Goal: Task Accomplishment & Management: Manage account settings

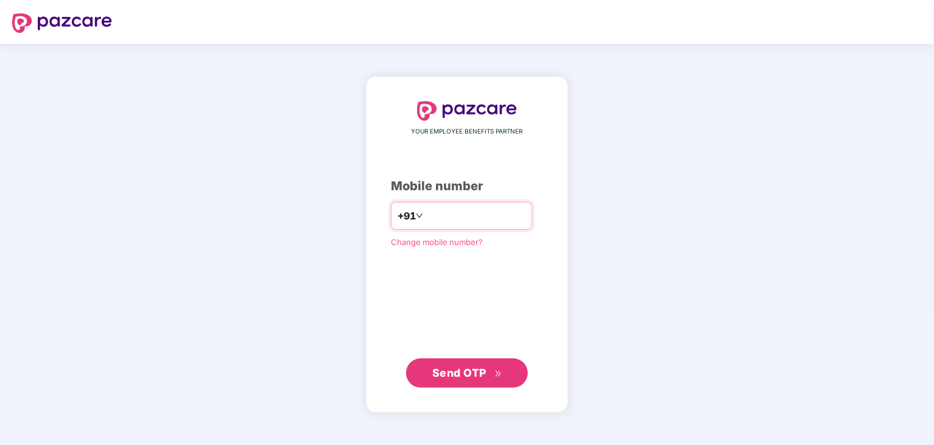
click at [441, 220] on input "number" at bounding box center [476, 215] width 100 height 19
click at [81, 23] on img at bounding box center [62, 22] width 100 height 19
type input "**"
click at [434, 219] on input "number" at bounding box center [476, 215] width 100 height 19
type input "**"
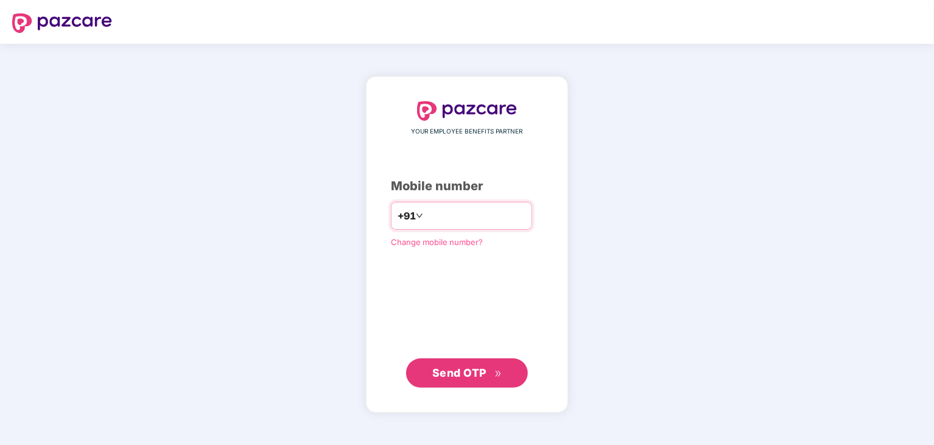
type input "**********"
click at [366, 303] on div "**********" at bounding box center [467, 244] width 202 height 336
click at [448, 373] on span "Send OTP" at bounding box center [459, 371] width 54 height 13
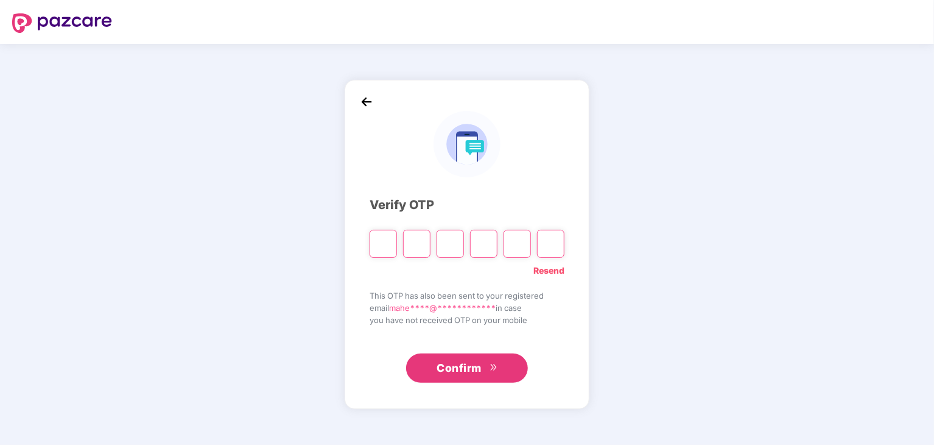
paste input "*"
type input "*"
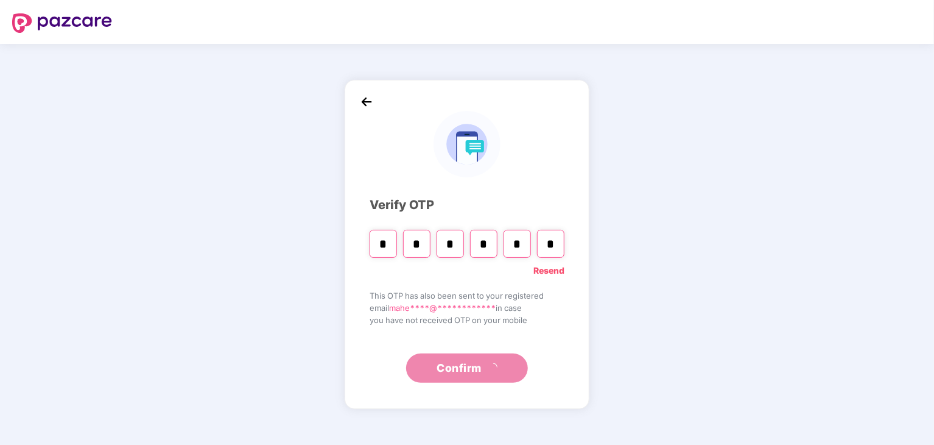
type input "*"
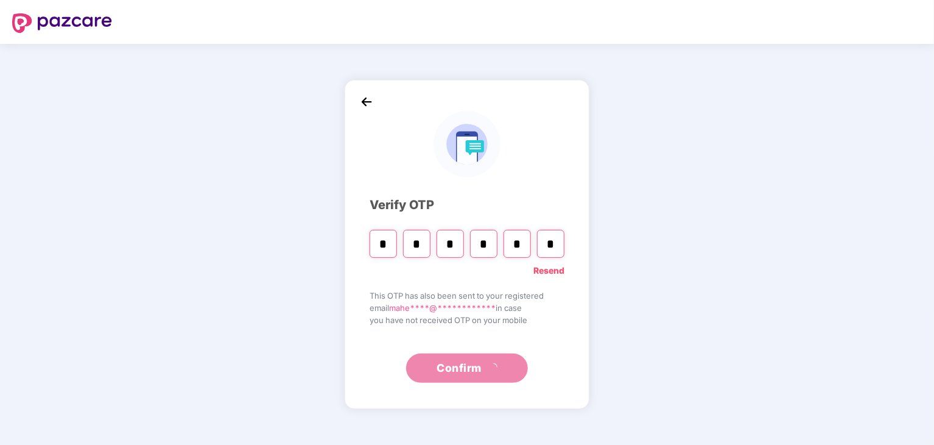
paste input "Digit 6"
type input "*"
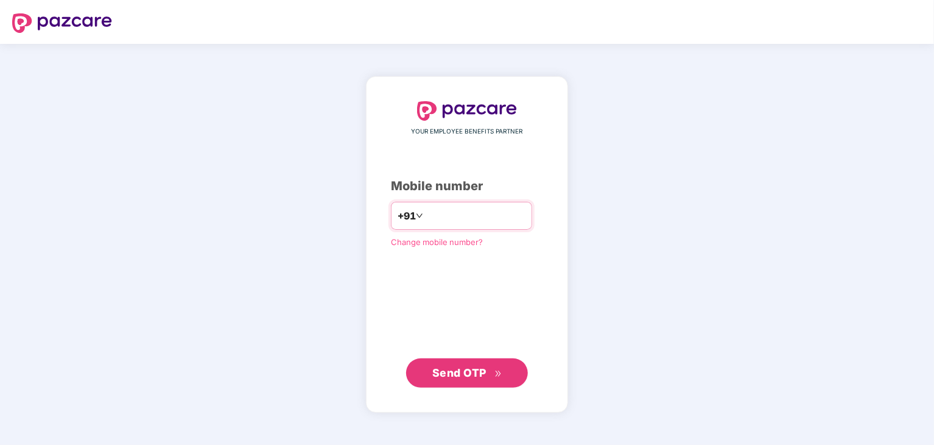
type input "**********"
click at [278, 299] on div "**********" at bounding box center [467, 244] width 934 height 401
click at [452, 370] on span "Send OTP" at bounding box center [459, 371] width 54 height 13
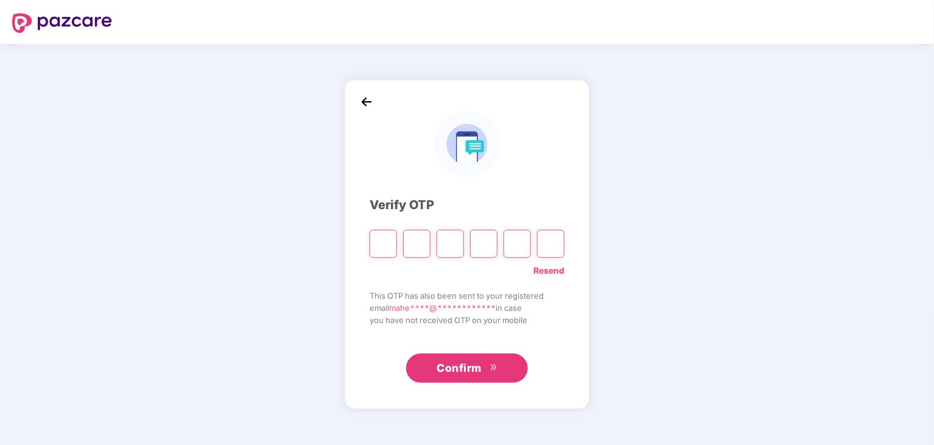
paste input "*"
type input "*"
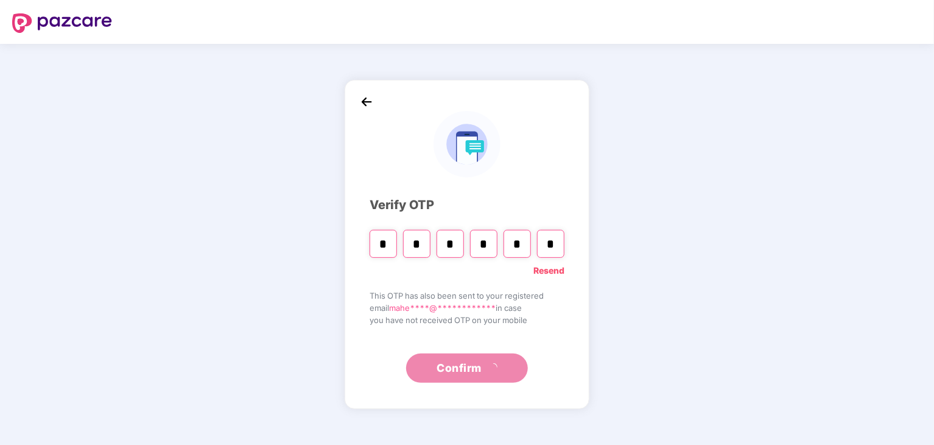
type input "*"
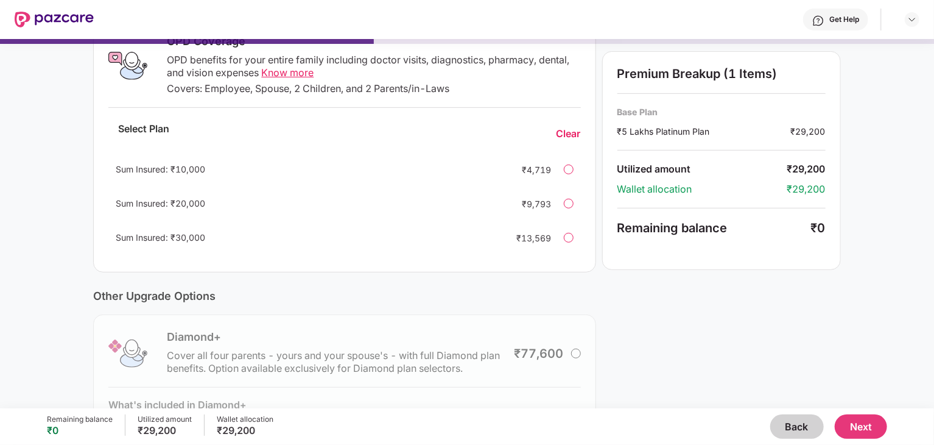
scroll to position [219, 0]
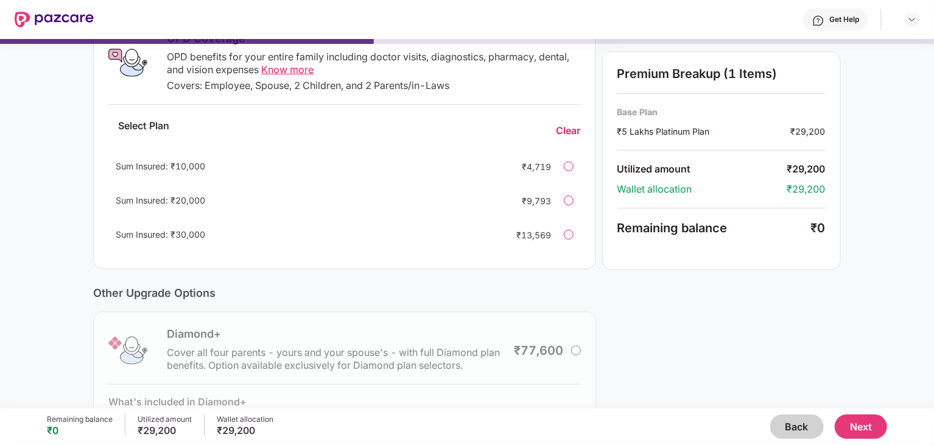
click at [568, 201] on div at bounding box center [569, 200] width 10 height 10
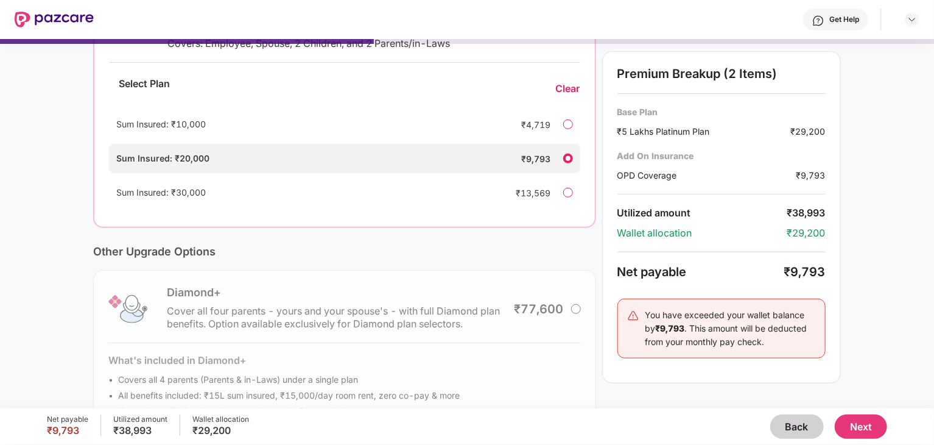
scroll to position [261, 0]
click at [565, 193] on div at bounding box center [568, 193] width 10 height 10
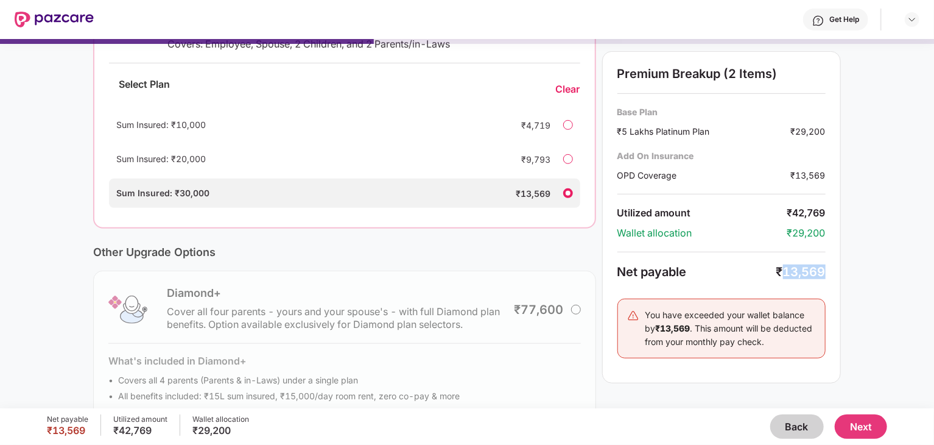
drag, startPoint x: 784, startPoint y: 273, endPoint x: 828, endPoint y: 272, distance: 43.9
click at [828, 272] on div "Premium Breakup (2 Items) Base Plan ₹5 Lakhs Platinum Plan ₹29,200 Add On Insur…" at bounding box center [721, 217] width 239 height 332
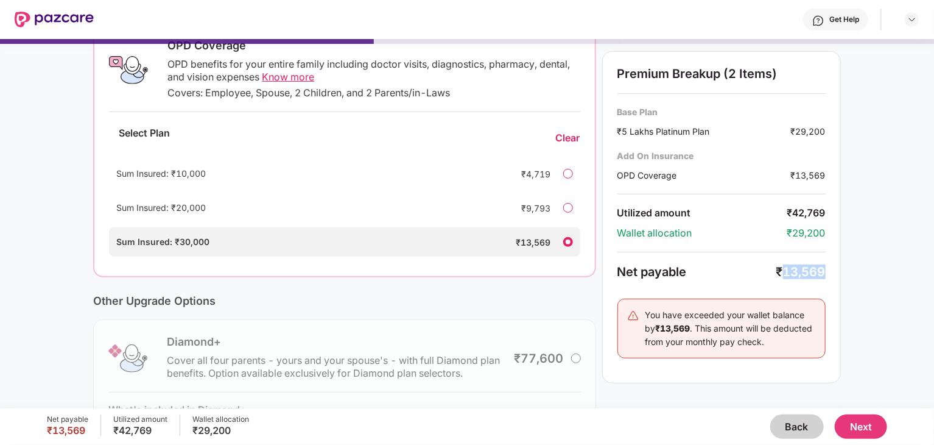
scroll to position [212, 0]
click at [564, 205] on div at bounding box center [568, 208] width 10 height 10
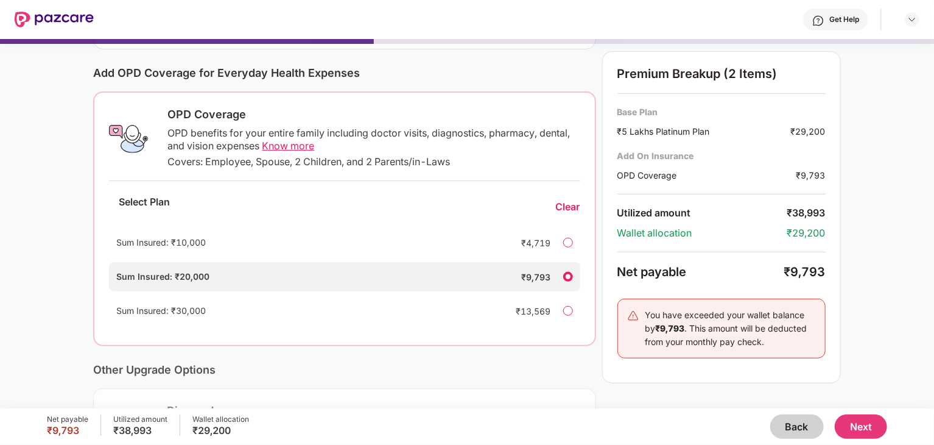
scroll to position [71, 0]
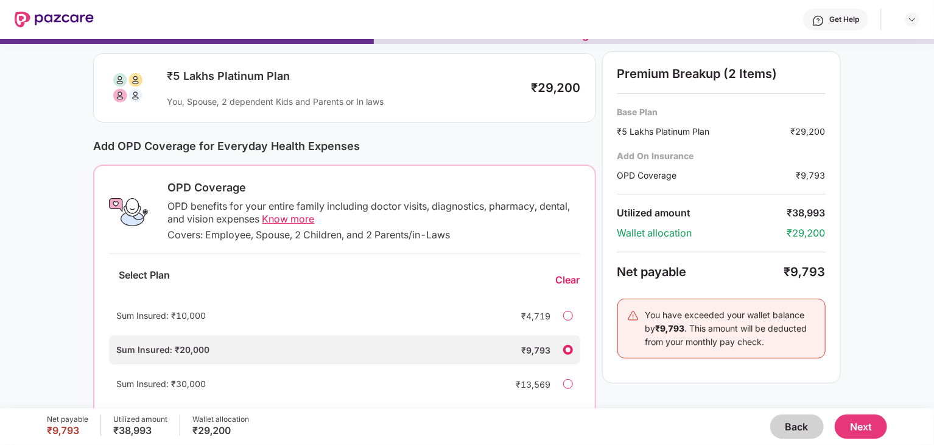
click at [281, 217] on span "Know more" at bounding box center [288, 219] width 52 height 12
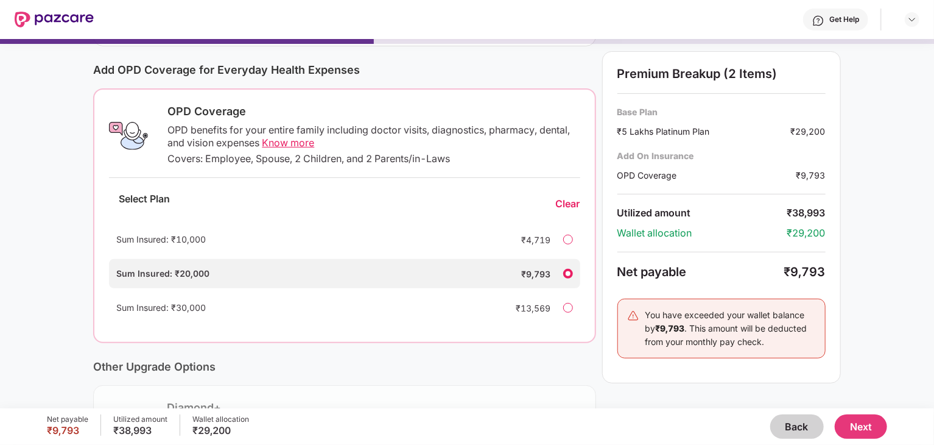
scroll to position [147, 0]
click at [565, 308] on div at bounding box center [568, 307] width 10 height 10
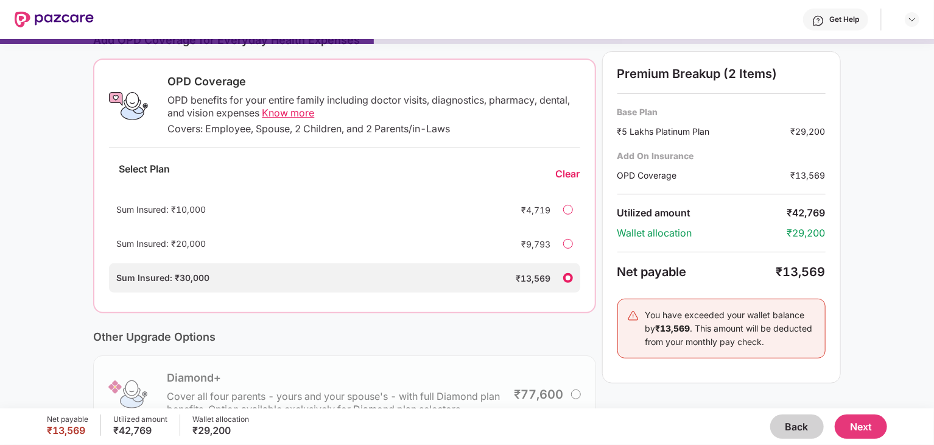
scroll to position [190, 0]
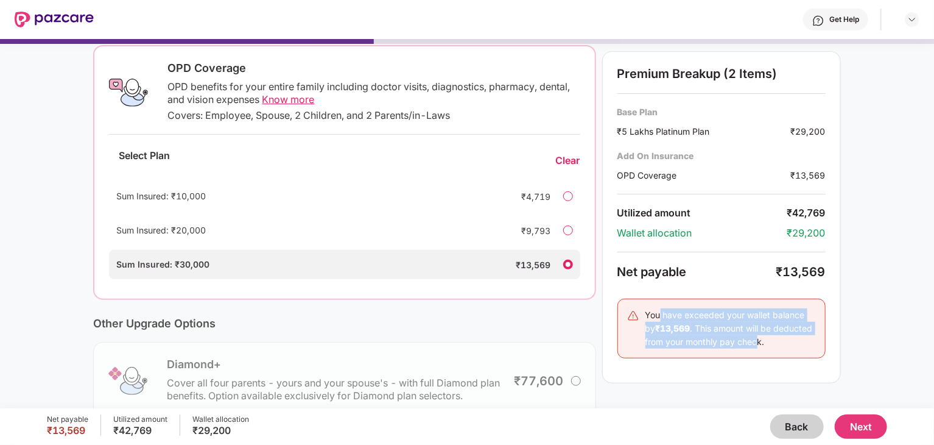
drag, startPoint x: 667, startPoint y: 315, endPoint x: 801, endPoint y: 342, distance: 136.7
click at [801, 342] on div "You have exceeded your wallet balance by ₹13,569 . This amount will be deducted…" at bounding box center [731, 328] width 171 height 40
click at [675, 348] on div "You have exceeded your wallet balance by ₹13,569 . This amount will be deducted…" at bounding box center [731, 328] width 171 height 40
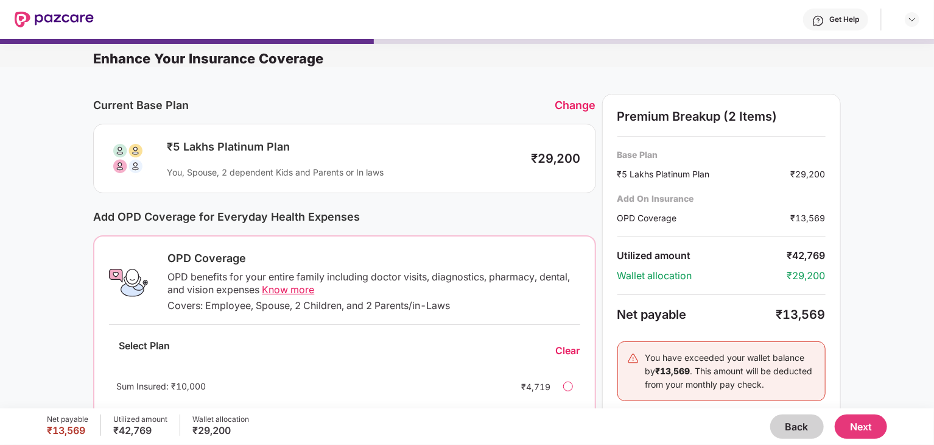
scroll to position [19, 0]
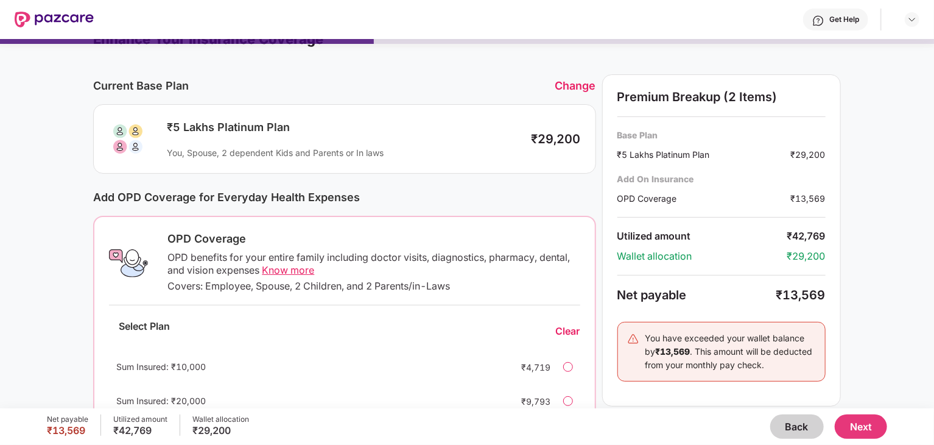
click at [300, 269] on span "Know more" at bounding box center [288, 270] width 52 height 12
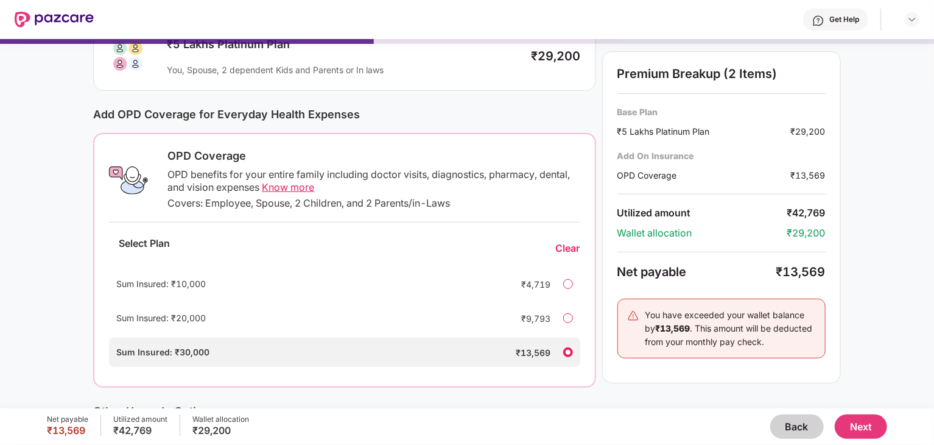
scroll to position [102, 0]
click at [565, 318] on div at bounding box center [568, 318] width 10 height 10
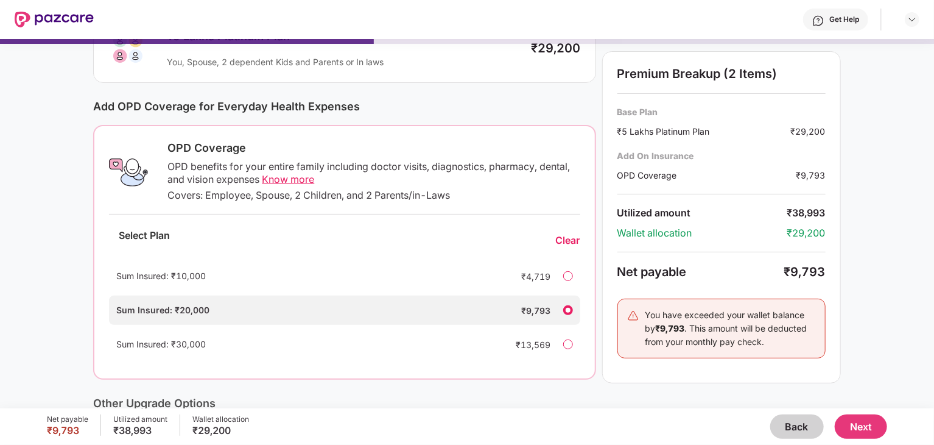
scroll to position [0, 0]
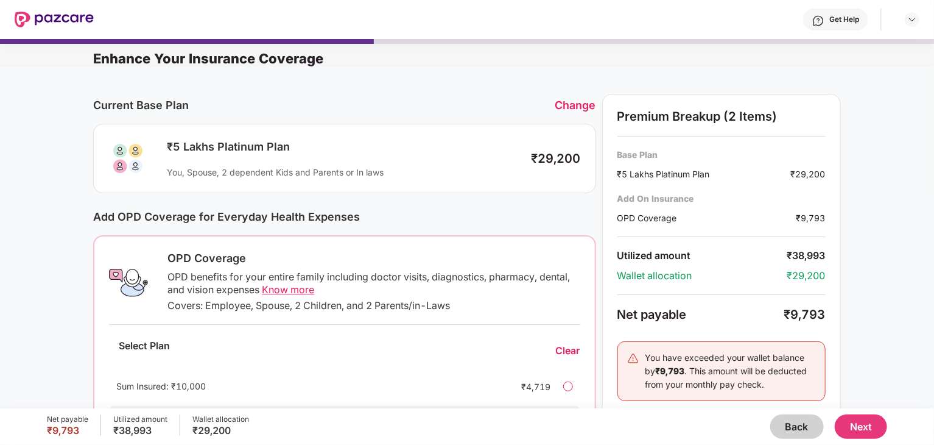
click at [575, 110] on div "Change" at bounding box center [575, 105] width 41 height 13
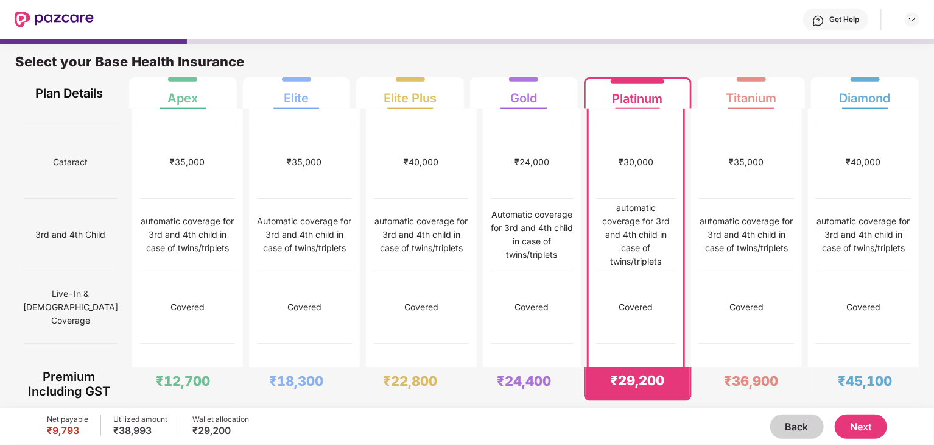
scroll to position [636, 0]
click at [633, 424] on div "Covered upto SI only in case of life threatening scenario" at bounding box center [636, 451] width 79 height 54
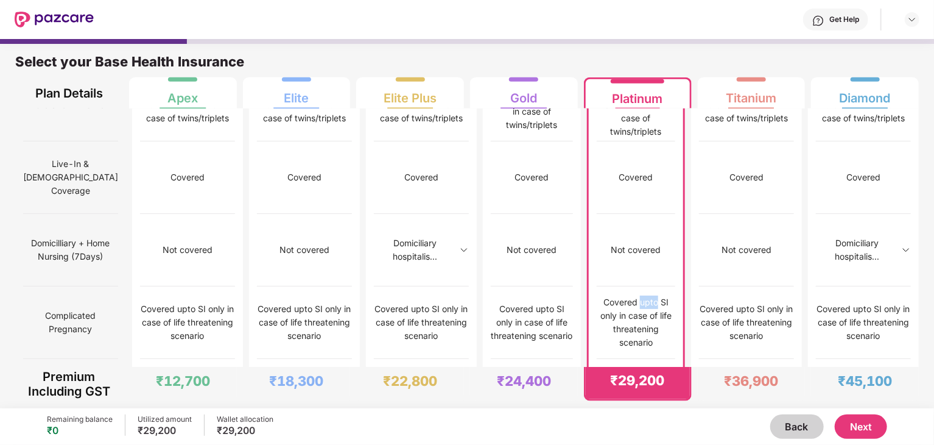
scroll to position [765, 0]
click at [614, 374] on div "Up to 5k within maternity limit on IPD basis" at bounding box center [636, 394] width 79 height 40
click at [626, 373] on div "Up to 5k within maternity limit on IPD basis" at bounding box center [636, 393] width 79 height 40
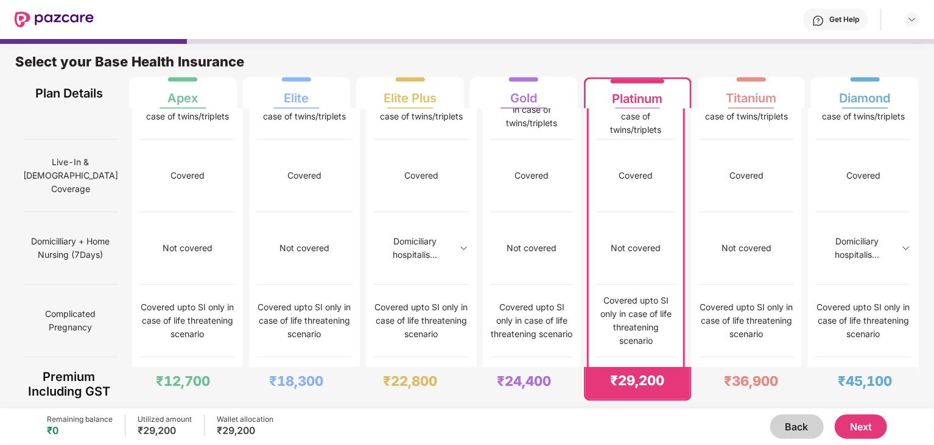
click at [626, 373] on div "Up to 5k within maternity limit on IPD basis" at bounding box center [636, 393] width 79 height 40
click at [901, 388] on img at bounding box center [906, 393] width 10 height 10
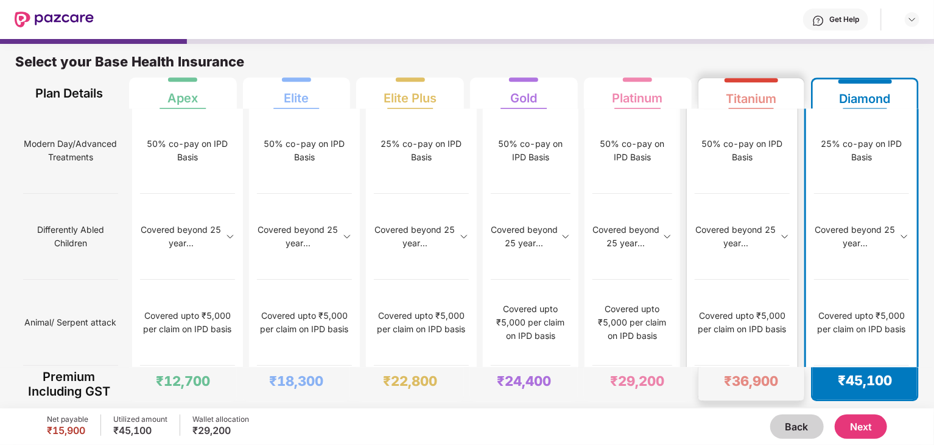
scroll to position [1547, 0]
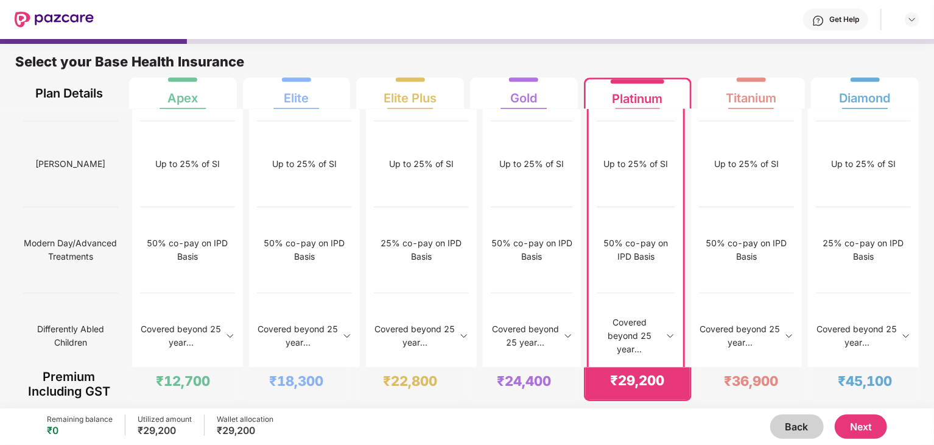
scroll to position [1455, 0]
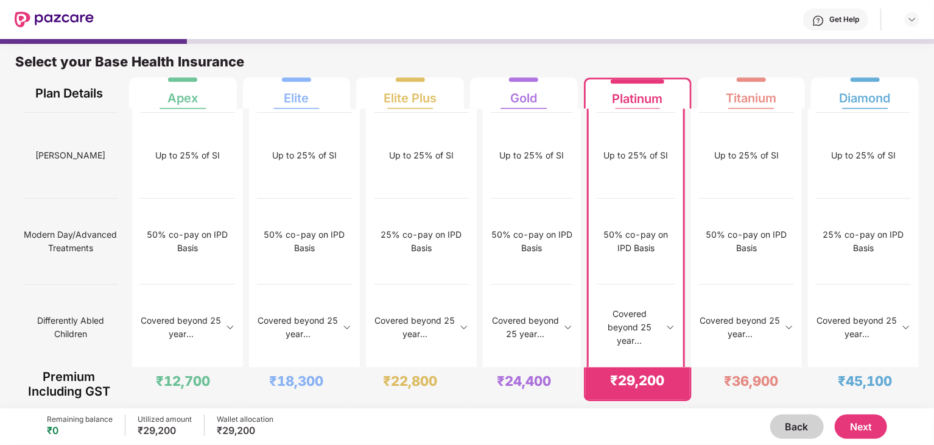
click at [635, 152] on div "Up to 25% of SI" at bounding box center [636, 155] width 65 height 13
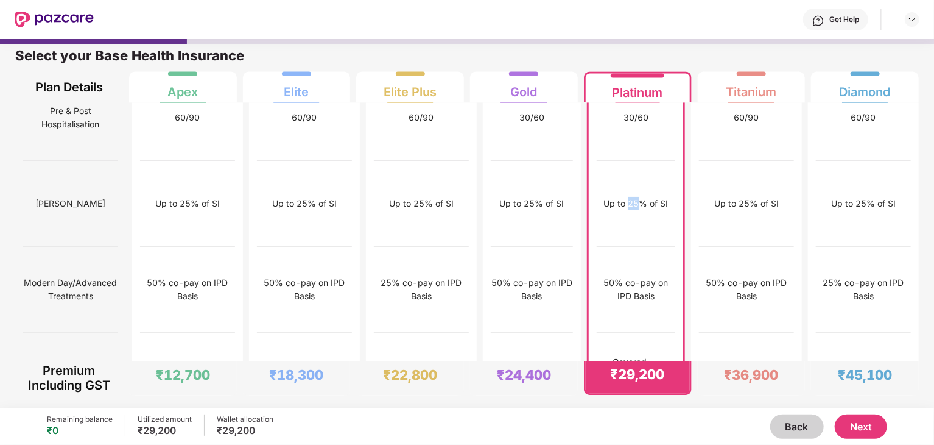
scroll to position [1400, 0]
click at [717, 255] on div "50% co-pay on IPD Basis" at bounding box center [745, 291] width 95 height 86
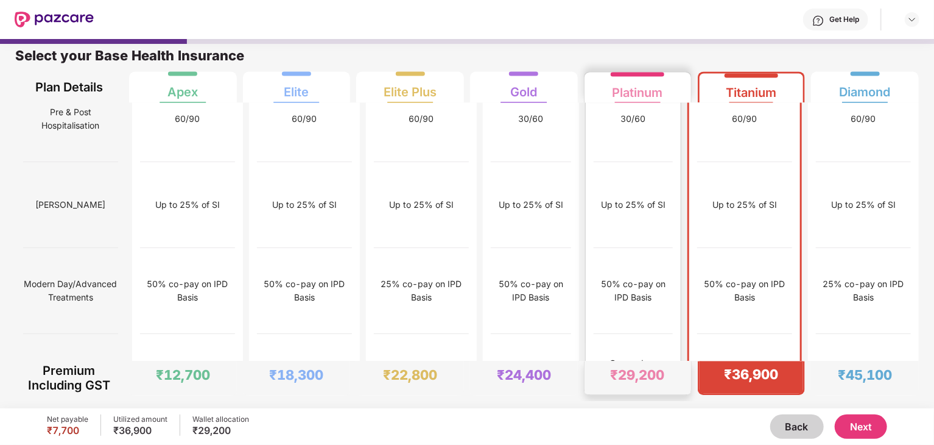
click at [649, 248] on div "50% co-pay on IPD Basis" at bounding box center [633, 291] width 79 height 86
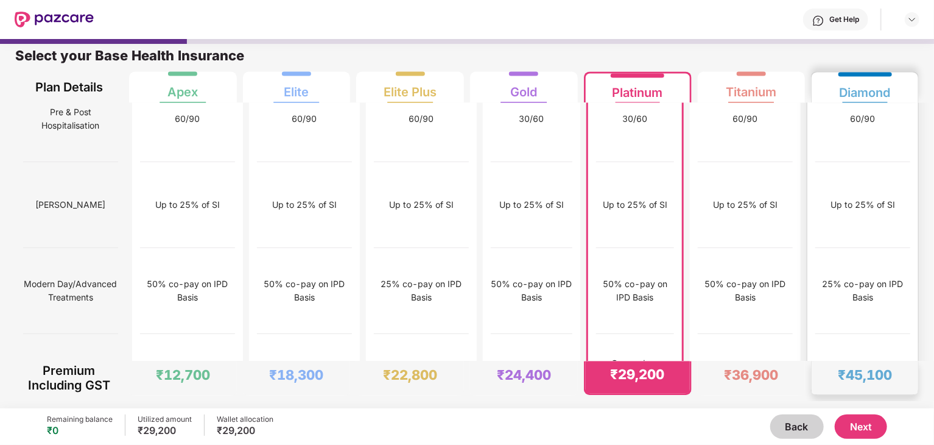
click at [855, 261] on div "25% co-pay on IPD Basis" at bounding box center [862, 291] width 95 height 86
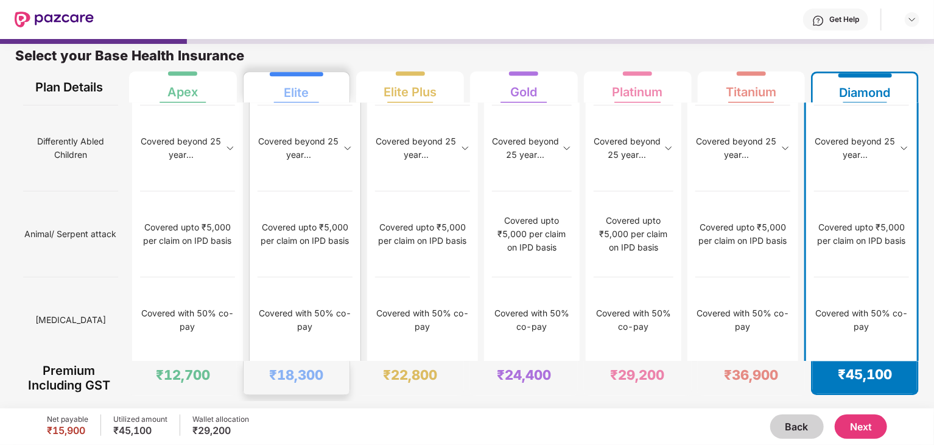
scroll to position [1646, 0]
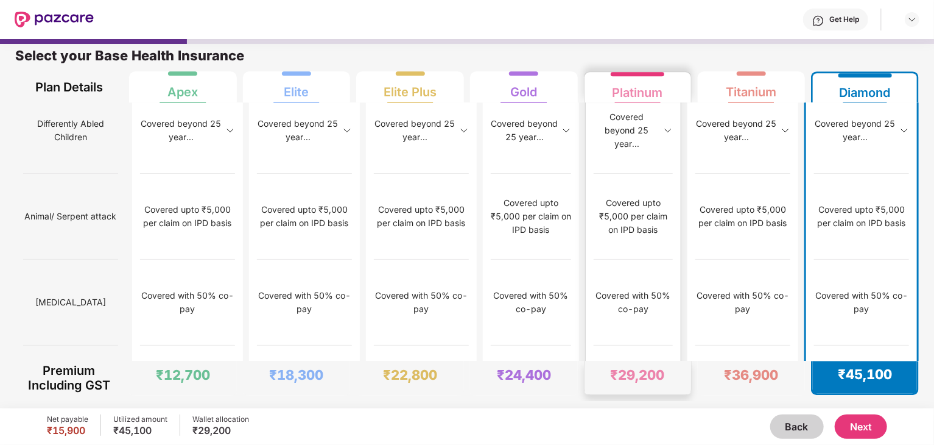
click at [632, 58] on div "50% co-pay on IPD Basis" at bounding box center [633, 44] width 79 height 27
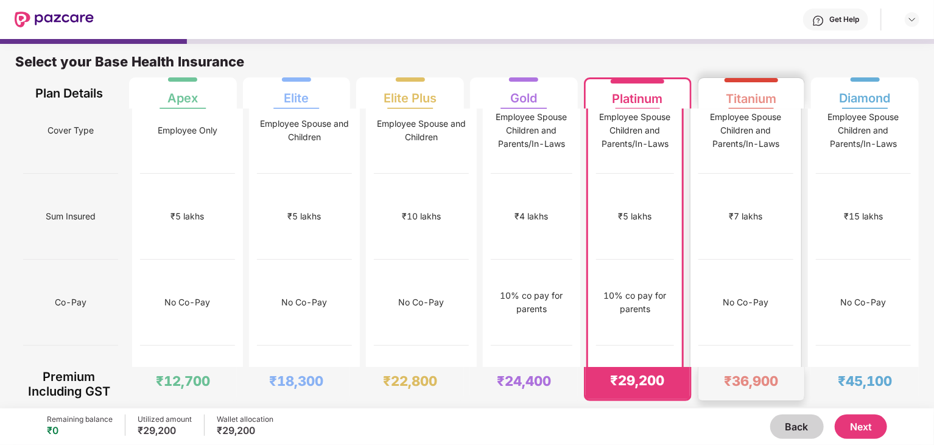
scroll to position [0, 0]
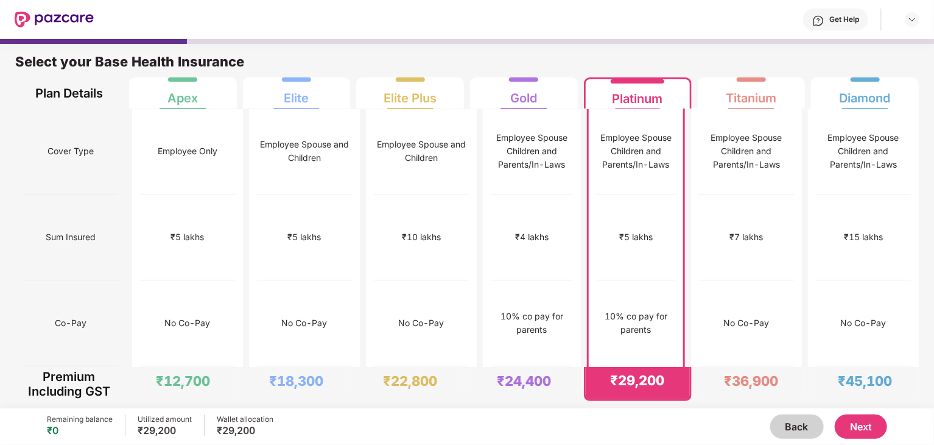
click at [865, 427] on button "Next" at bounding box center [861, 426] width 52 height 24
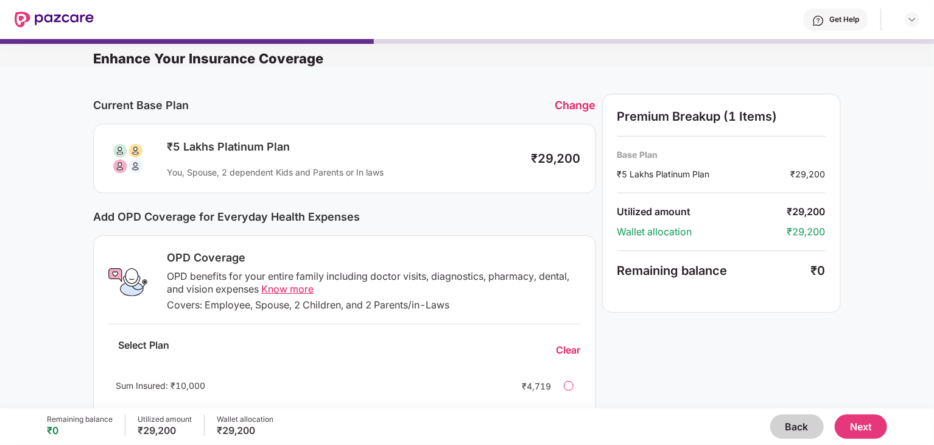
click at [293, 293] on span "Know more" at bounding box center [287, 289] width 52 height 12
